Goal: Information Seeking & Learning: Find specific fact

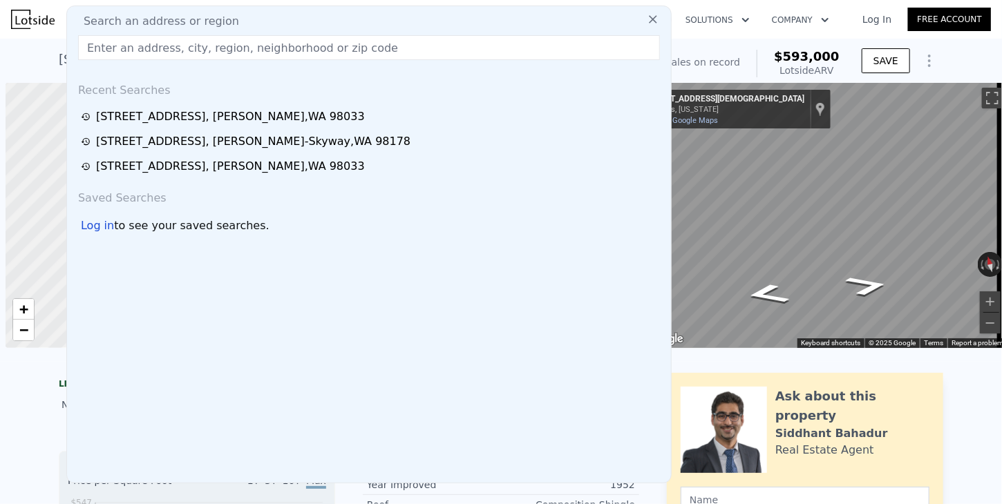
scroll to position [0, 6]
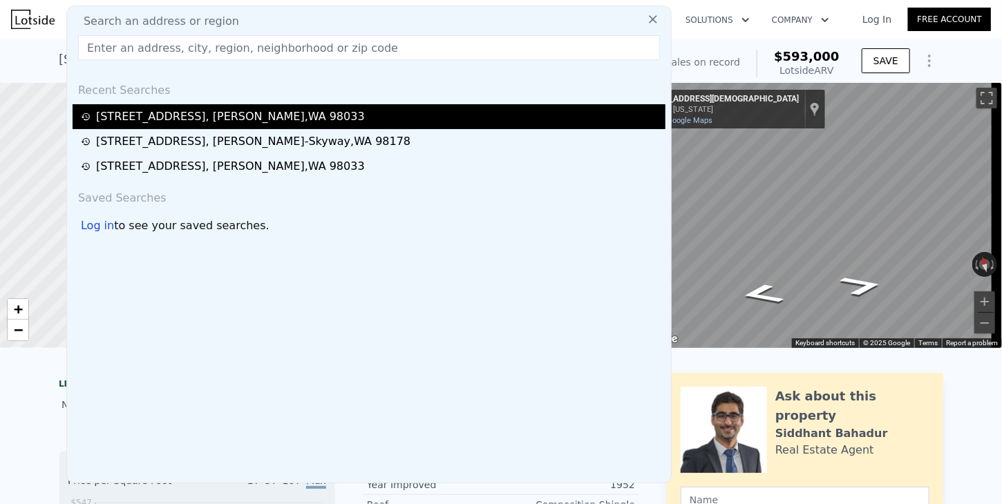
type input "[STREET_ADDRESS]"
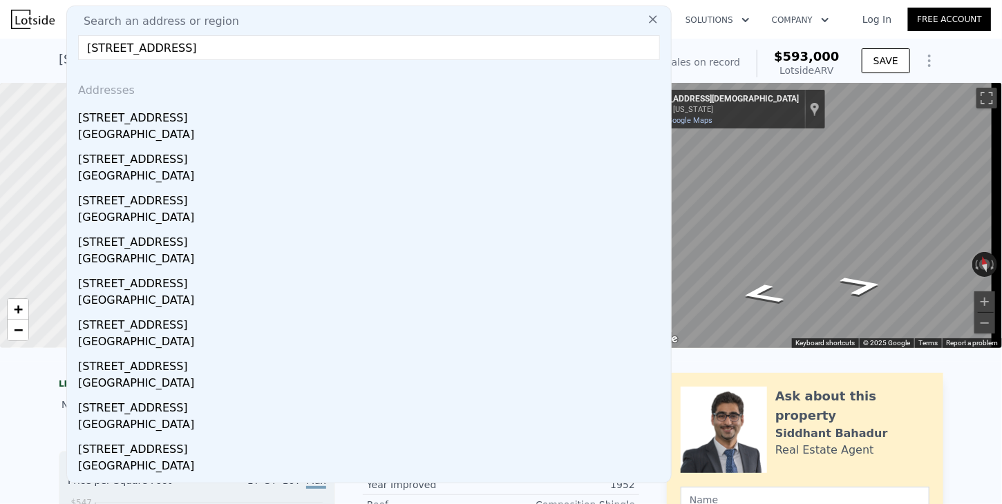
drag, startPoint x: 102, startPoint y: 115, endPoint x: 561, endPoint y: 223, distance: 471.3
click at [102, 115] on div "[STREET_ADDRESS]" at bounding box center [371, 115] width 587 height 22
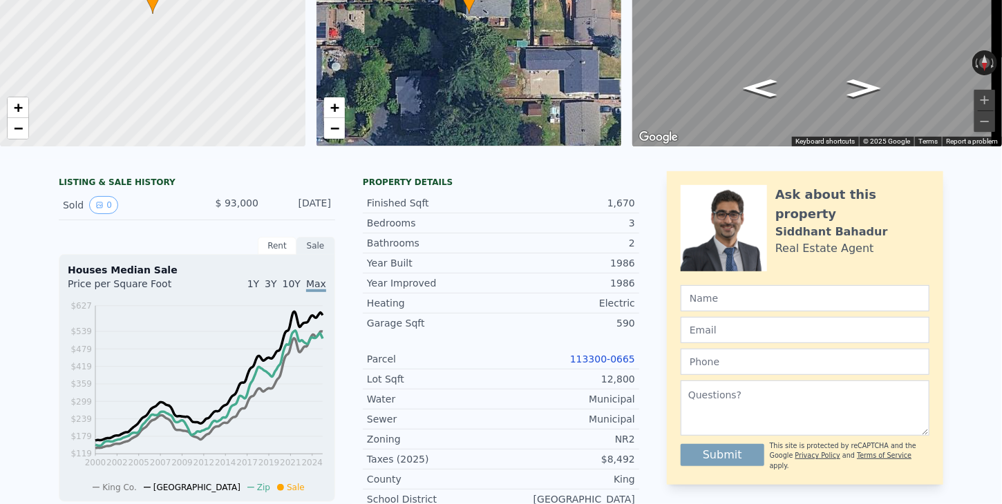
scroll to position [5, 0]
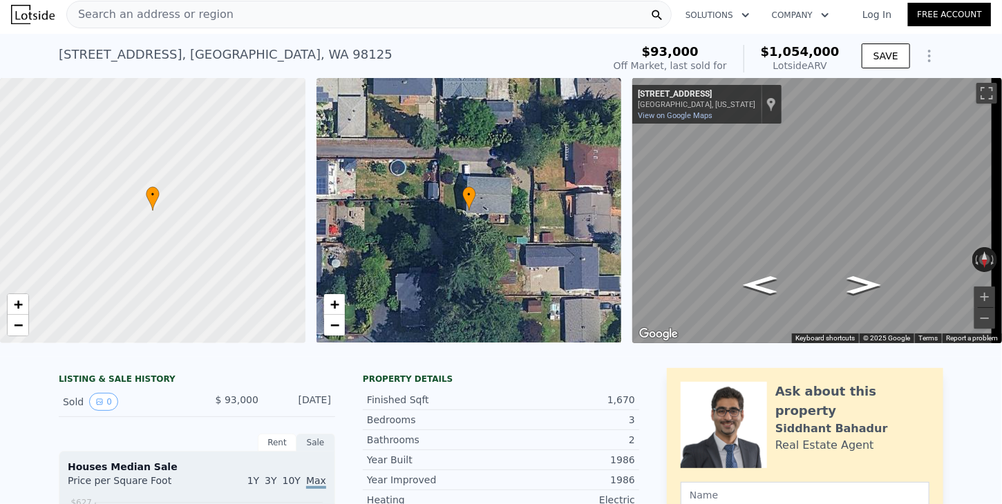
click at [149, 10] on span "Search an address or region" at bounding box center [150, 14] width 166 height 17
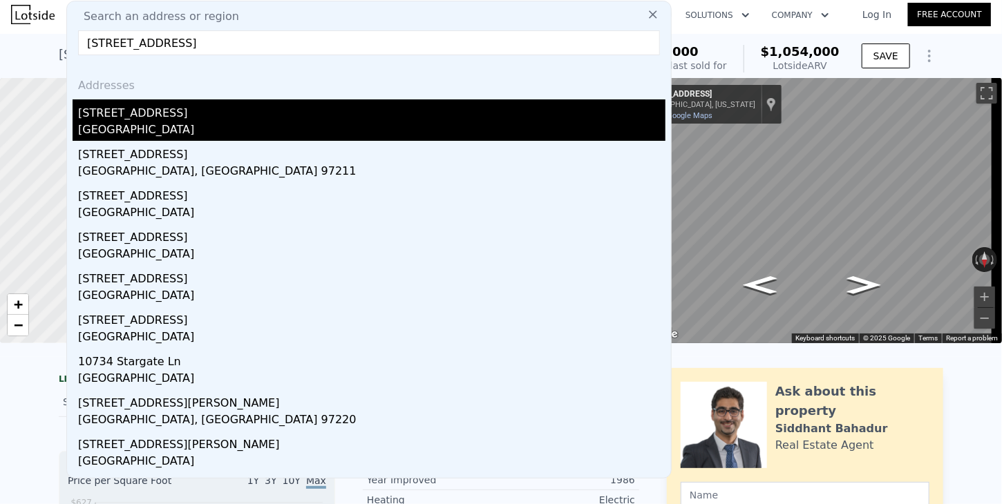
type input "[STREET_ADDRESS]"
click at [113, 126] on div "[GEOGRAPHIC_DATA]" at bounding box center [371, 131] width 587 height 19
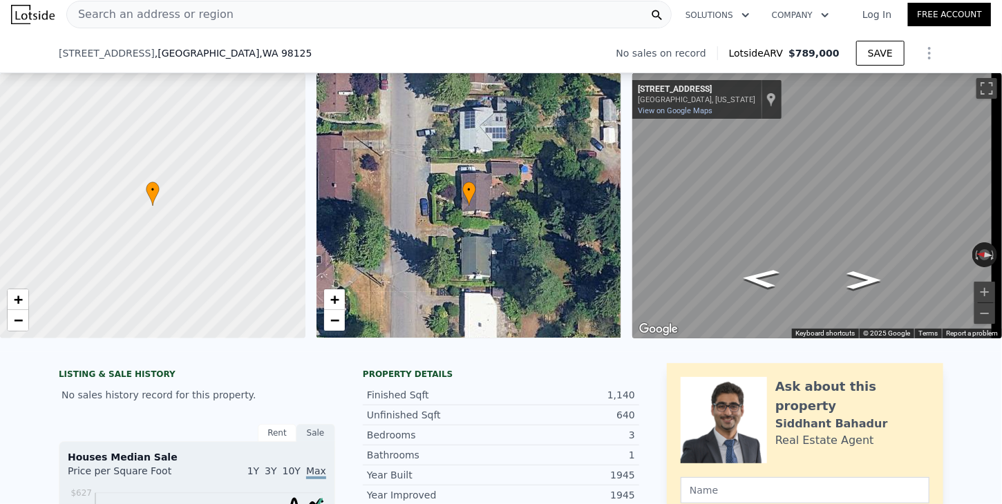
scroll to position [207, 0]
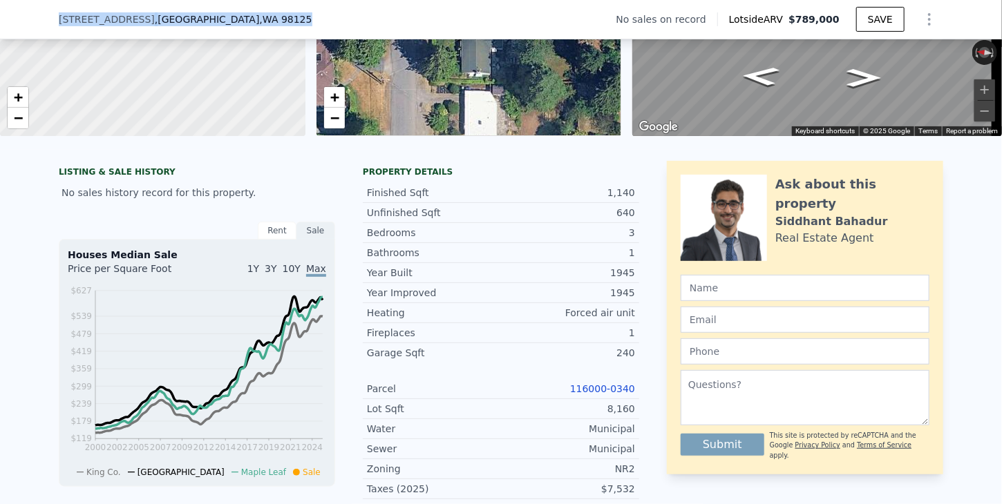
drag, startPoint x: 218, startPoint y: 23, endPoint x: 46, endPoint y: 23, distance: 172.0
click at [46, 23] on div "[STREET_ADDRESS] No sales on record Lotside ARV $789,000 SAVE" at bounding box center [501, 19] width 1002 height 39
copy div "[STREET_ADDRESS]"
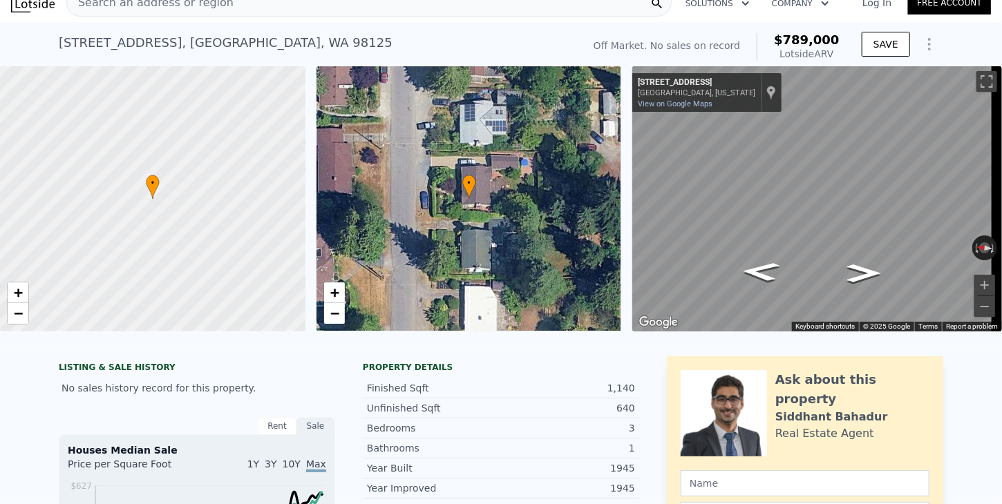
scroll to position [0, 0]
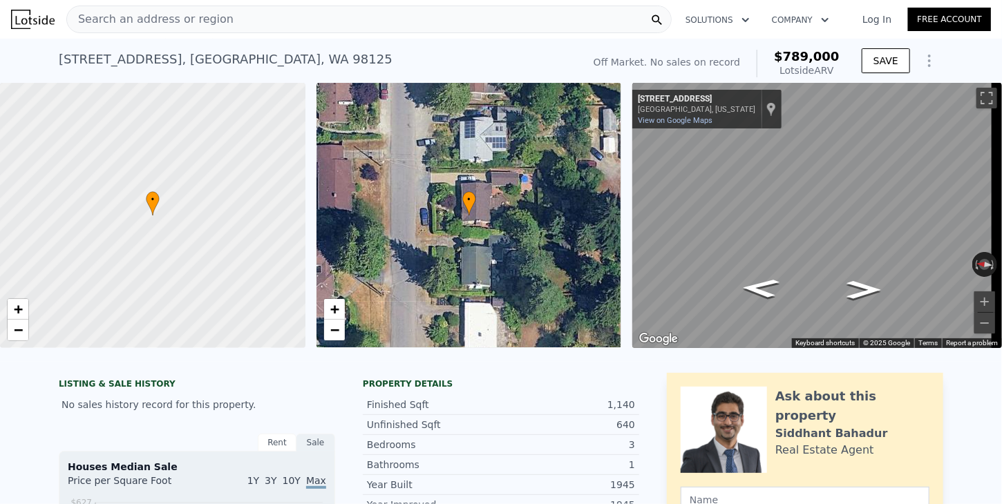
click at [137, 8] on div "Search an address or region" at bounding box center [150, 19] width 166 height 26
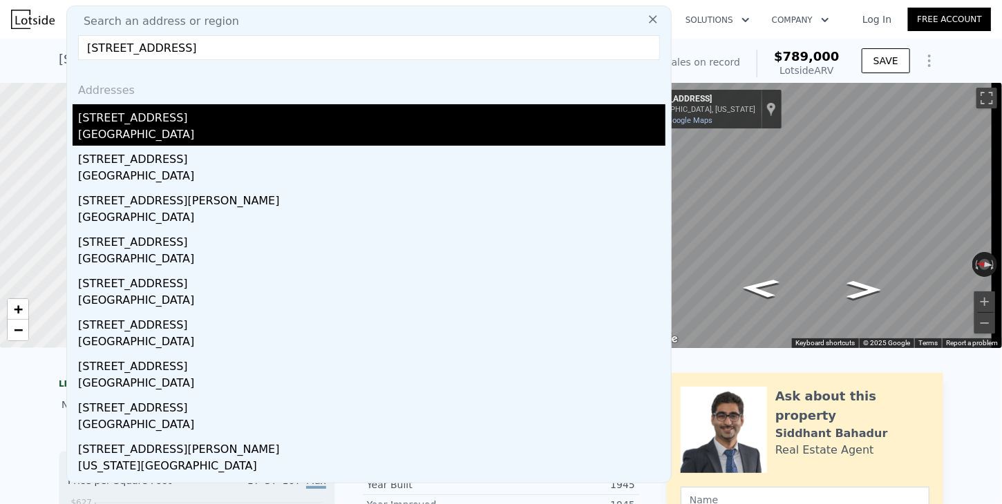
type input "[STREET_ADDRESS]"
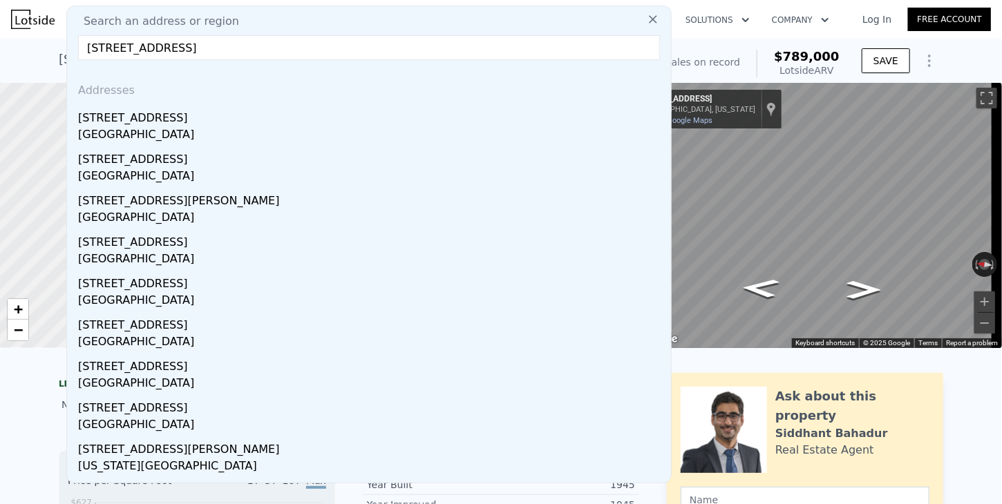
drag, startPoint x: 86, startPoint y: 117, endPoint x: 216, endPoint y: 80, distance: 134.3
click at [86, 117] on div "[STREET_ADDRESS]" at bounding box center [371, 115] width 587 height 22
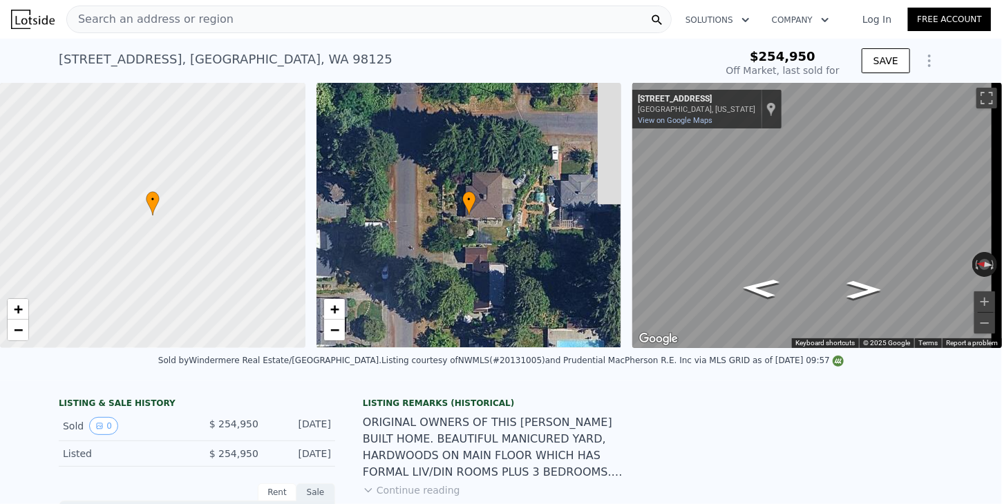
drag, startPoint x: 268, startPoint y: 61, endPoint x: 47, endPoint y: 48, distance: 221.5
click at [47, 48] on div "[STREET_ADDRESS] Sold [DATE] for $254,950 $254,950 Off Market, last sold for SA…" at bounding box center [501, 61] width 1002 height 44
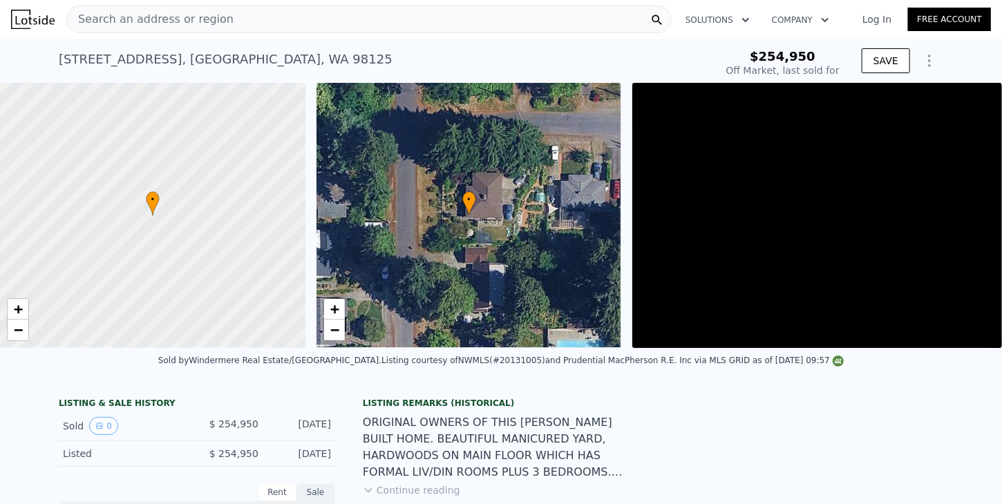
type input "-$ 277,705"
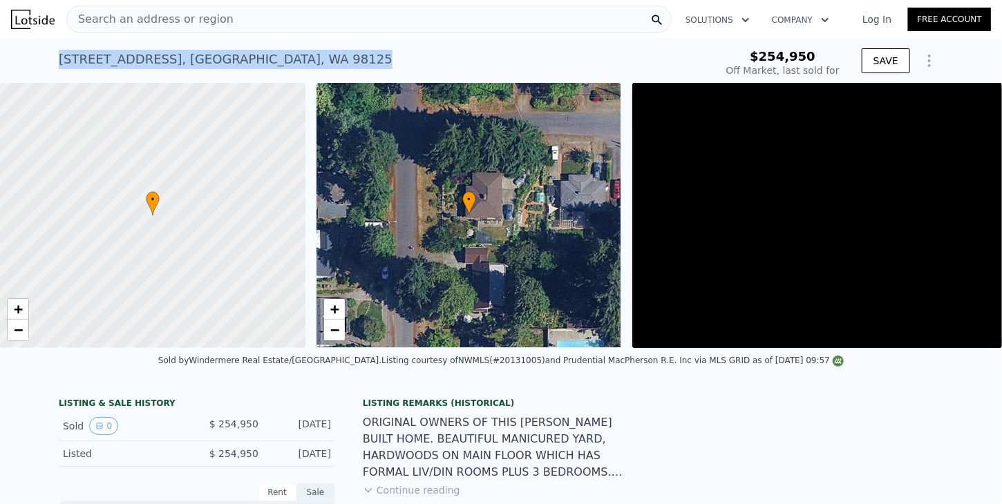
copy div "[STREET_ADDRESS]"
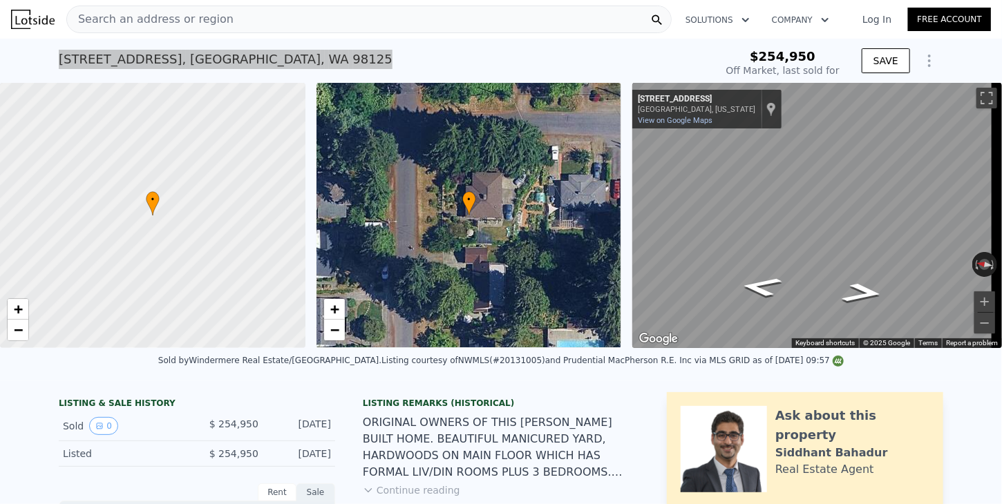
type input "$ 918,000"
type input "$ 573,162"
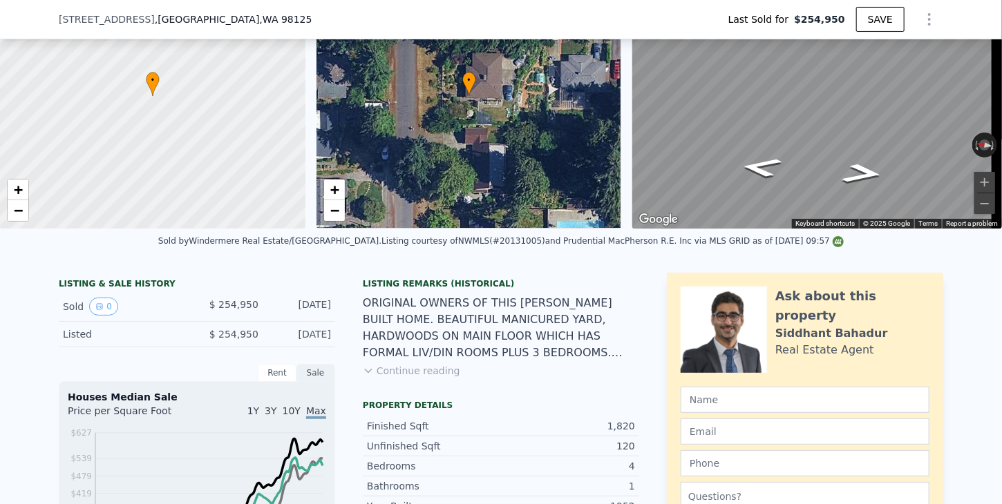
scroll to position [409, 0]
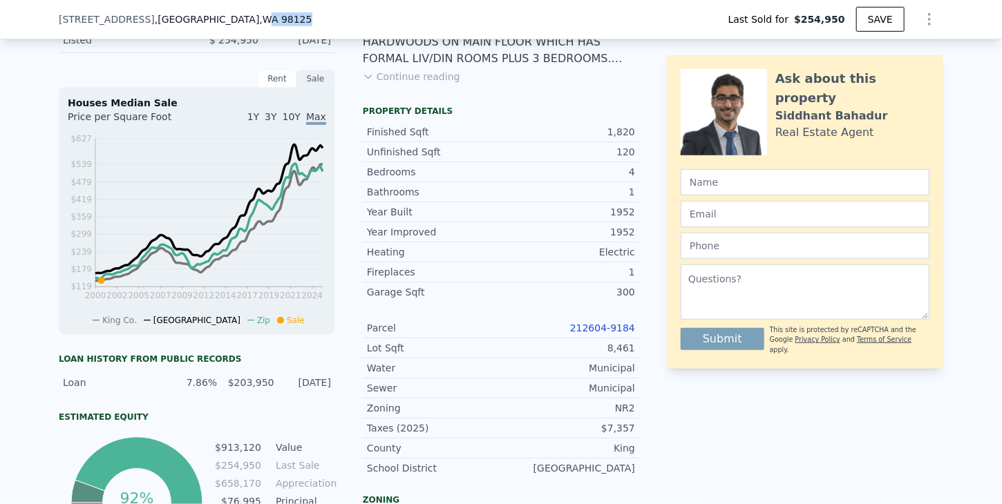
drag, startPoint x: 232, startPoint y: 17, endPoint x: 187, endPoint y: 20, distance: 45.0
click at [187, 20] on div "[STREET_ADDRESS] Last Sold for $254,950 SAVE" at bounding box center [501, 19] width 884 height 39
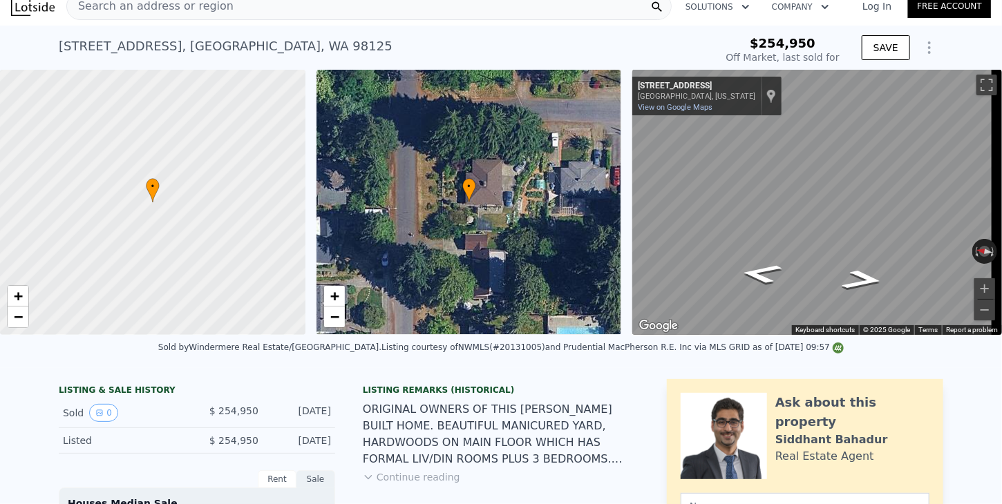
scroll to position [0, 0]
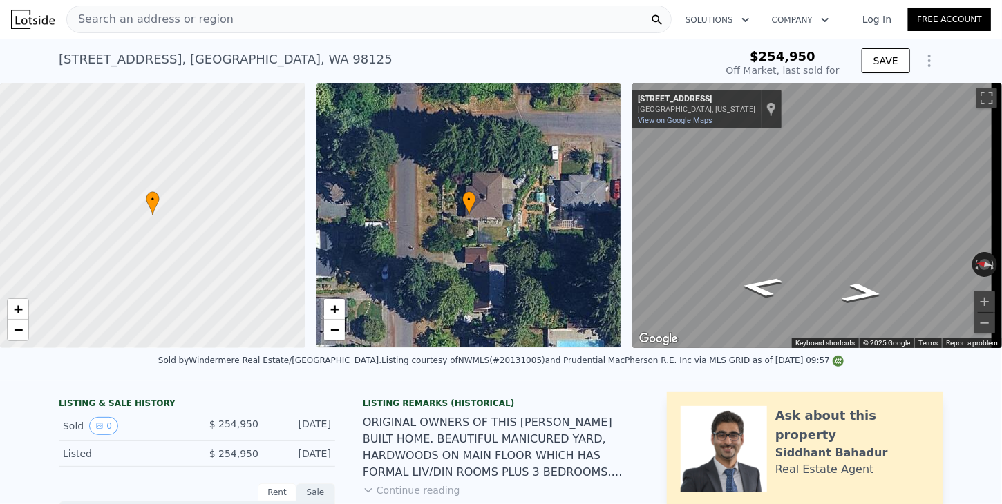
click at [155, 20] on span "Search an address or region" at bounding box center [150, 19] width 166 height 17
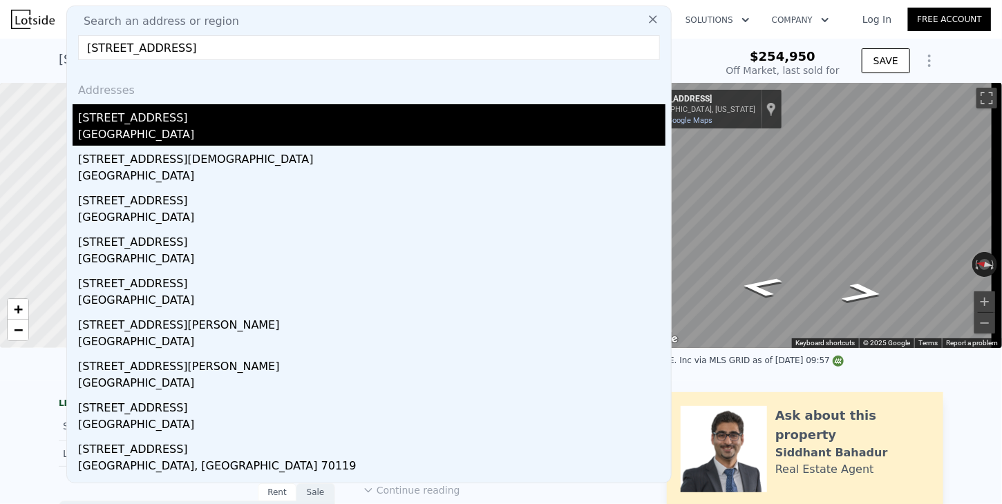
type input "[STREET_ADDRESS]"
click at [129, 128] on div "[GEOGRAPHIC_DATA]" at bounding box center [371, 135] width 587 height 19
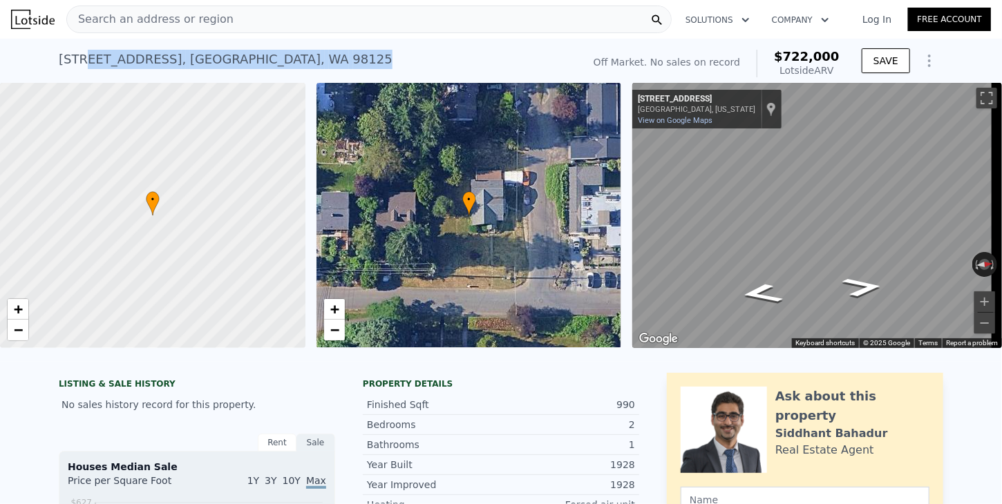
drag, startPoint x: 256, startPoint y: 61, endPoint x: 39, endPoint y: 59, distance: 217.6
click at [39, 59] on div "[STREET_ADDRESS] No sales on record (~ARV $722k ) Off Market. No sales on recor…" at bounding box center [501, 61] width 1002 height 44
copy div "[STREET_ADDRESS]"
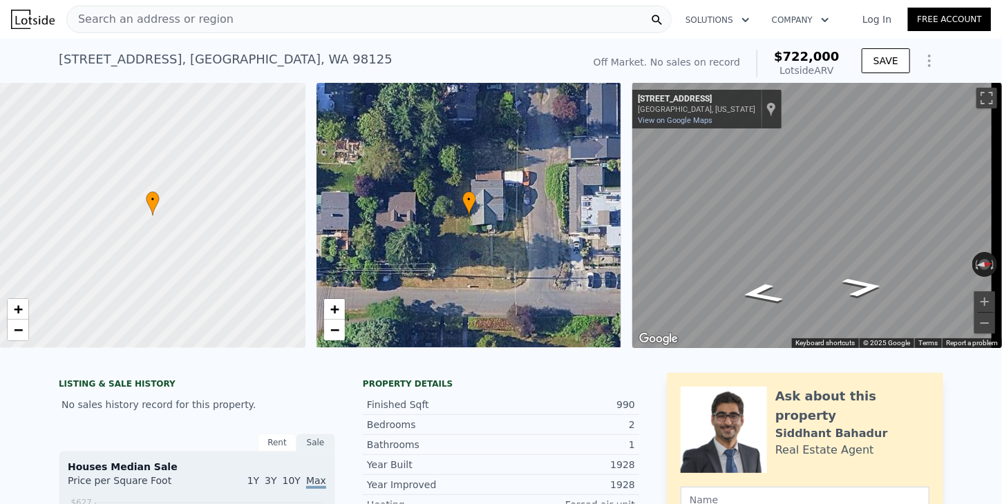
click at [202, 17] on span "Search an address or region" at bounding box center [150, 19] width 166 height 17
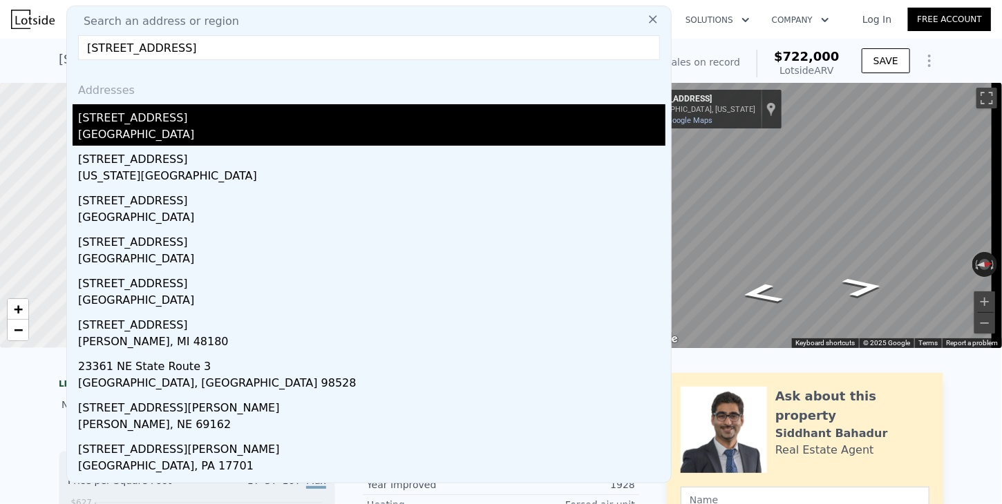
type input "[STREET_ADDRESS]"
click at [120, 122] on div "[STREET_ADDRESS]" at bounding box center [371, 115] width 587 height 22
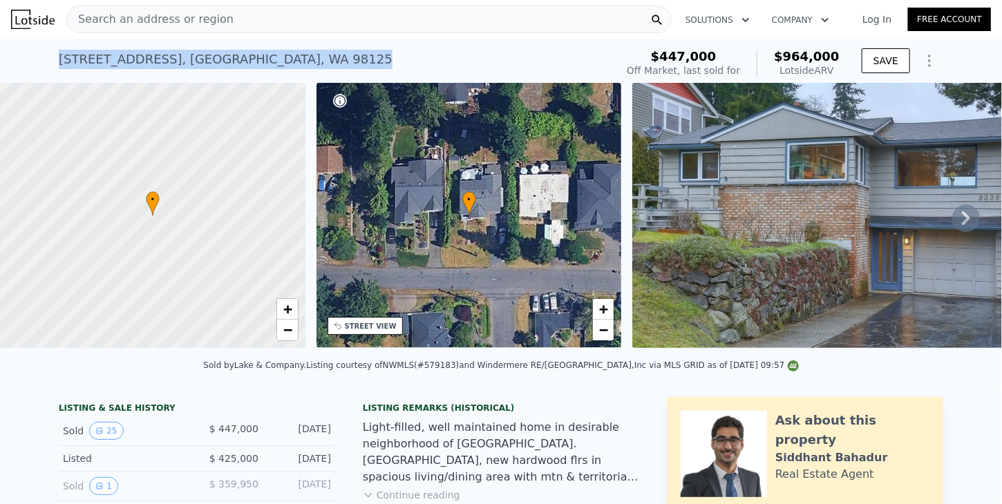
drag, startPoint x: 259, startPoint y: 61, endPoint x: 44, endPoint y: 53, distance: 215.0
click at [44, 53] on div "[STREET_ADDRESS] Sold [DATE] for $447k (~ARV $964k ) $447,000 Off Market, last …" at bounding box center [501, 61] width 1002 height 44
copy div "[STREET_ADDRESS]"
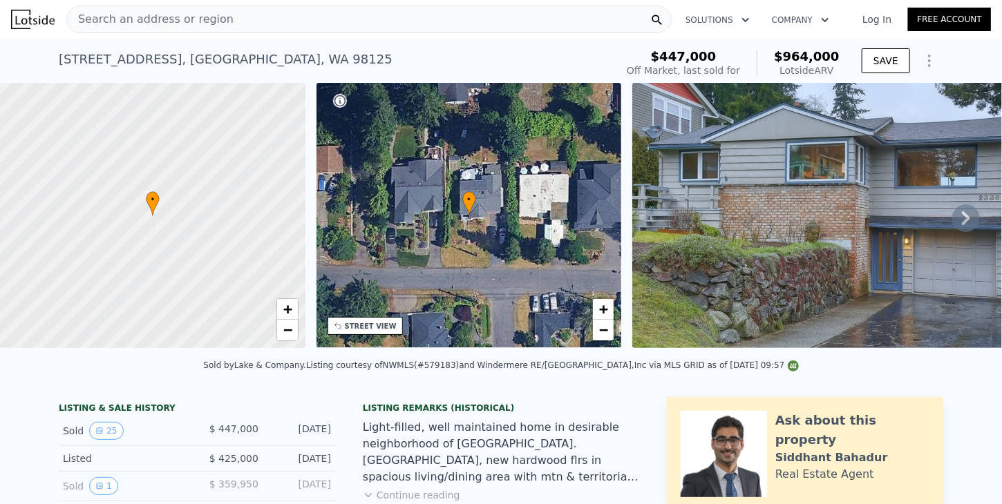
click at [159, 15] on span "Search an address or region" at bounding box center [150, 19] width 166 height 17
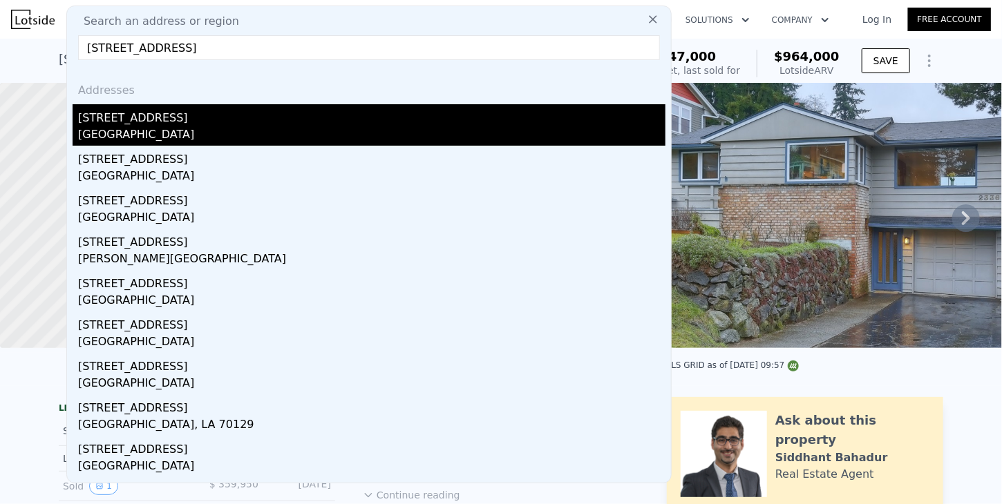
type input "[STREET_ADDRESS]"
click at [113, 123] on div "[STREET_ADDRESS]" at bounding box center [371, 115] width 587 height 22
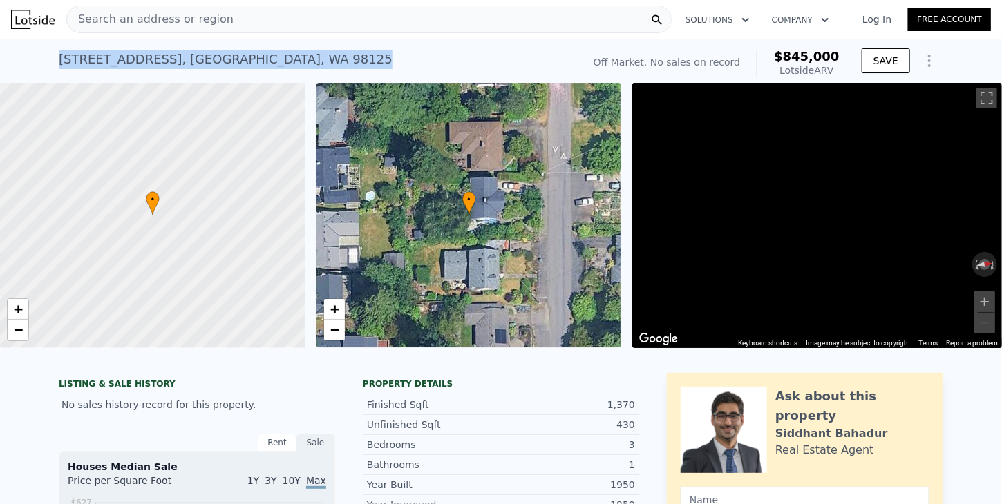
drag, startPoint x: 133, startPoint y: 58, endPoint x: 53, endPoint y: 49, distance: 80.6
click at [59, 50] on div "[STREET_ADDRESS]" at bounding box center [226, 59] width 334 height 19
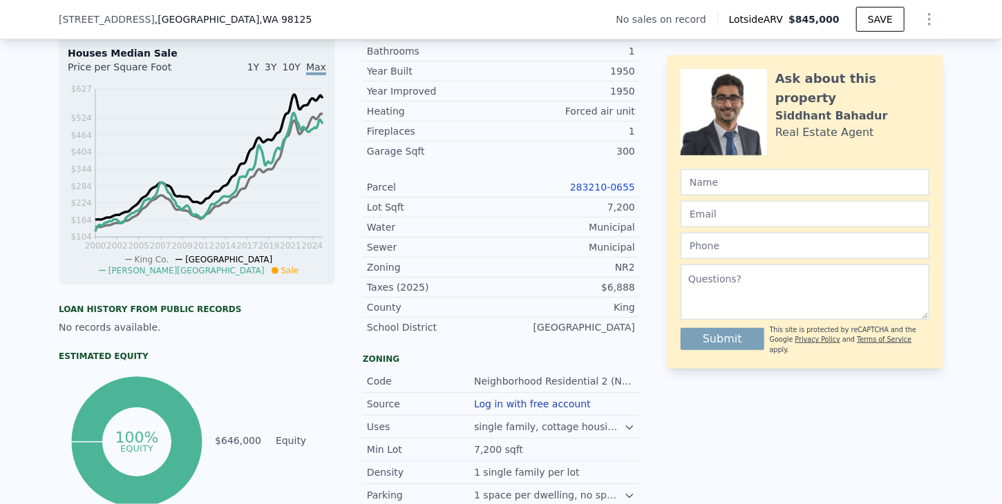
scroll to position [202, 0]
